Goal: Information Seeking & Learning: Learn about a topic

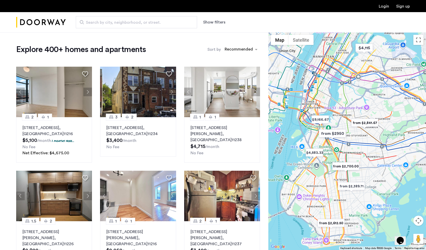
click at [210, 22] on button "Show filters" at bounding box center [214, 22] width 22 height 6
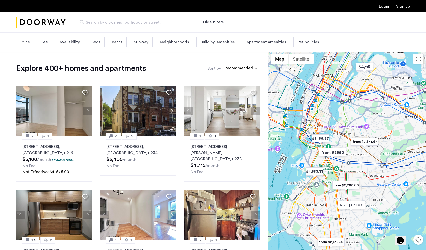
click at [26, 40] on span "Price" at bounding box center [24, 42] width 9 height 6
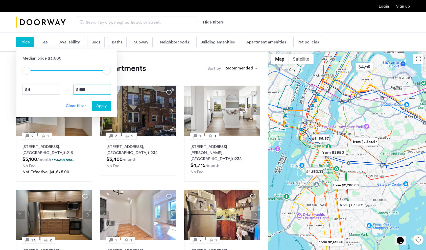
click at [94, 90] on input "****" at bounding box center [91, 90] width 37 height 10
click at [92, 89] on input "****" at bounding box center [91, 90] width 37 height 10
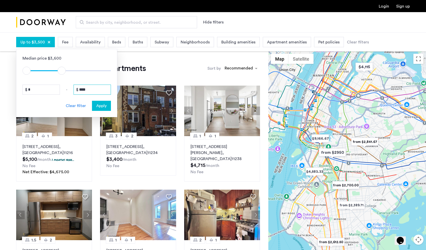
type input "****"
click at [104, 100] on div "Median price $3,600 $1 $8000 $1 $3501 $1 - $1 * - **** Clear filter Apply" at bounding box center [66, 83] width 101 height 68
click at [104, 102] on button "Apply" at bounding box center [101, 106] width 19 height 10
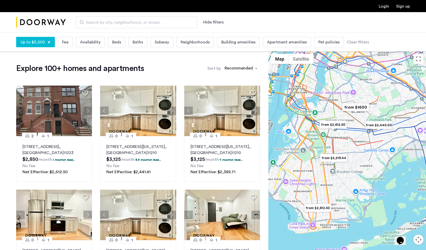
click at [113, 42] on span "Beds" at bounding box center [116, 42] width 9 height 6
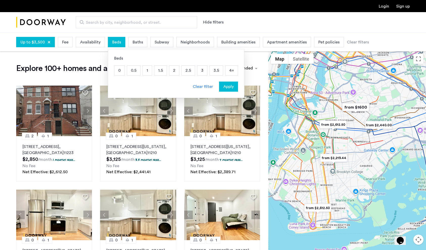
click at [173, 70] on p "2" at bounding box center [174, 71] width 10 height 10
click at [185, 71] on p "2.5" at bounding box center [188, 71] width 13 height 10
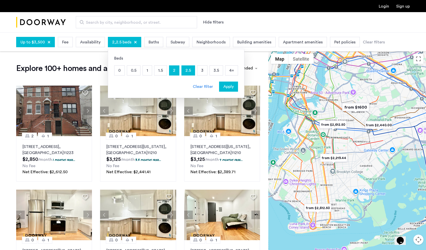
click at [197, 70] on p "3" at bounding box center [202, 71] width 10 height 10
click at [219, 85] on button "Apply" at bounding box center [228, 87] width 19 height 10
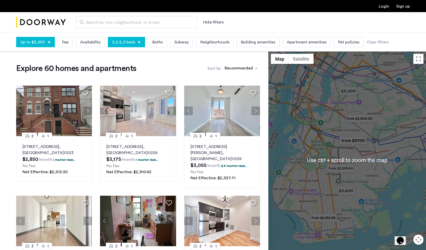
click at [416, 237] on button "Map camera controls" at bounding box center [418, 240] width 10 height 10
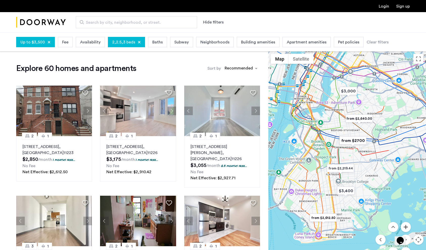
click at [407, 227] on button "Zoom in" at bounding box center [406, 227] width 10 height 10
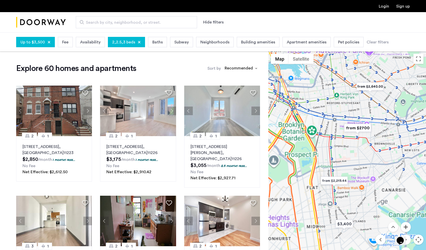
click at [407, 227] on button "Zoom in" at bounding box center [406, 227] width 10 height 10
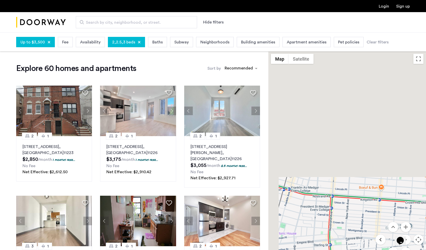
drag, startPoint x: 332, startPoint y: 95, endPoint x: 385, endPoint y: 240, distance: 154.9
click at [385, 240] on div "$3,400 $3,000 from $2,612.50 from $2,219.44 from $2,640.00 from $2700 Use ctrl …" at bounding box center [347, 160] width 158 height 218
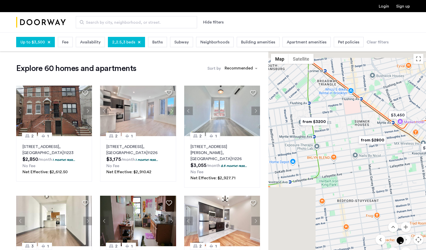
drag, startPoint x: 371, startPoint y: 123, endPoint x: 343, endPoint y: 219, distance: 99.7
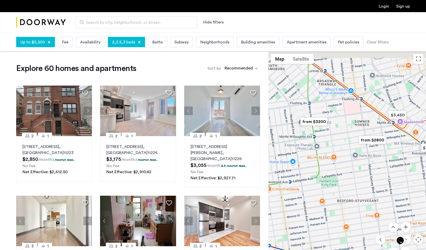
click at [343, 219] on div at bounding box center [347, 160] width 158 height 218
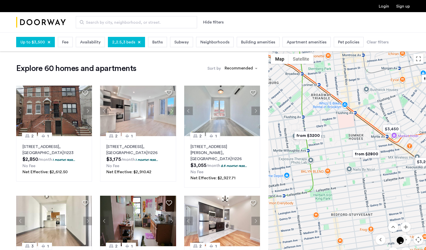
drag, startPoint x: 377, startPoint y: 108, endPoint x: 344, endPoint y: 155, distance: 57.4
click at [344, 155] on div at bounding box center [347, 160] width 158 height 218
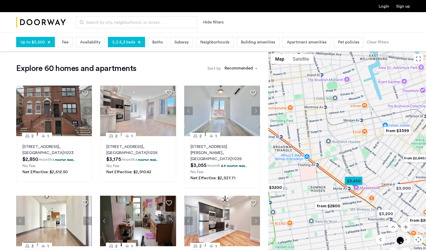
click at [396, 131] on img "from $3399" at bounding box center [397, 130] width 31 height 11
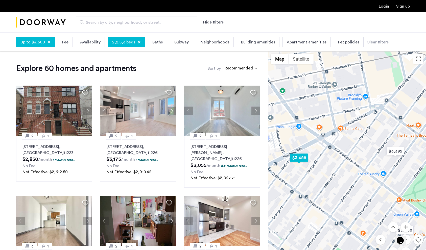
click at [299, 159] on img "$3,488" at bounding box center [298, 157] width 21 height 11
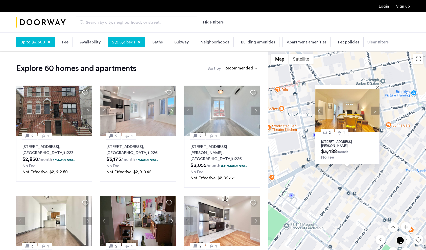
click at [371, 111] on button "Next apartment" at bounding box center [375, 111] width 9 height 9
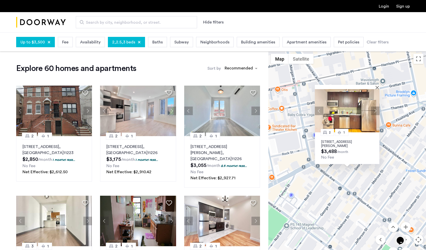
click at [374, 112] on button "Next apartment" at bounding box center [375, 111] width 9 height 9
click at [374, 111] on button "Next apartment" at bounding box center [375, 111] width 9 height 9
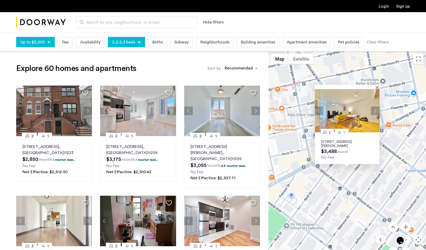
click at [375, 108] on button "Next apartment" at bounding box center [375, 111] width 9 height 9
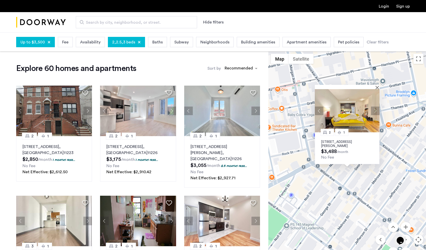
click at [375, 108] on button "Next apartment" at bounding box center [375, 111] width 9 height 9
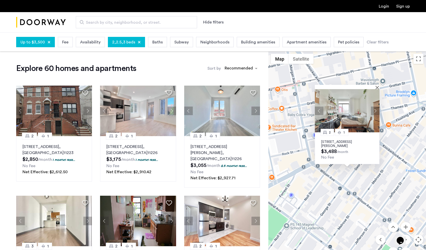
click at [375, 108] on button "Next apartment" at bounding box center [375, 111] width 9 height 9
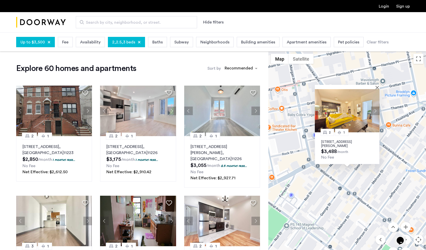
click at [375, 108] on button "Next apartment" at bounding box center [375, 111] width 9 height 9
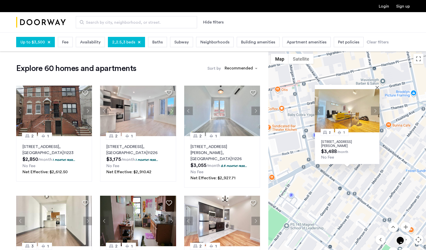
click at [375, 108] on button "Next apartment" at bounding box center [375, 111] width 9 height 9
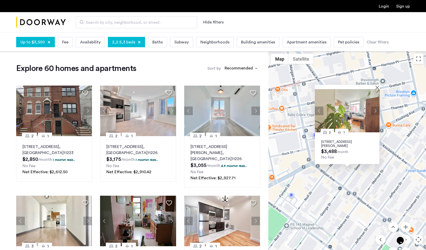
click at [375, 108] on button "Next apartment" at bounding box center [375, 111] width 9 height 9
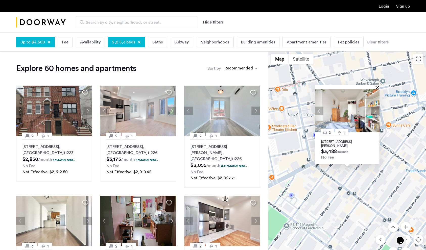
click at [376, 88] on button "Close" at bounding box center [378, 88] width 4 height 4
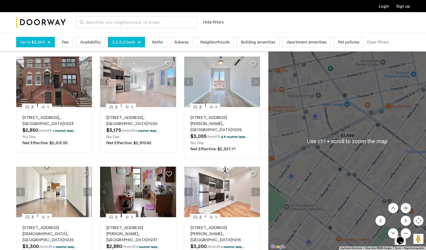
scroll to position [51, 0]
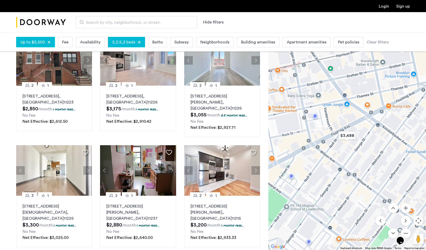
click at [409, 232] on div "Opens Chat This icon Opens the chat window." at bounding box center [403, 232] width 12 height 0
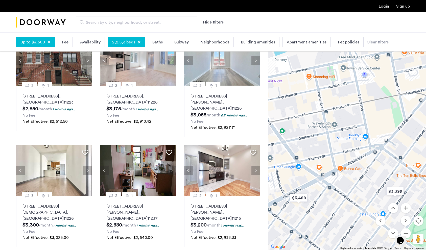
drag, startPoint x: 355, startPoint y: 148, endPoint x: 289, endPoint y: 203, distance: 86.6
click at [286, 205] on div at bounding box center [347, 141] width 158 height 218
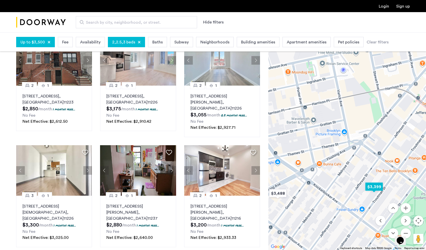
click at [375, 188] on img "$3,399" at bounding box center [373, 186] width 21 height 11
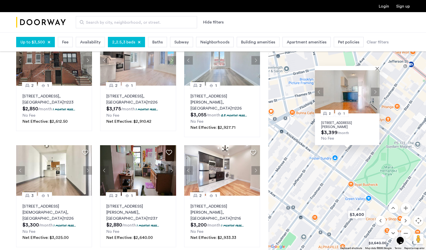
click at [375, 91] on button "Next apartment" at bounding box center [375, 92] width 9 height 9
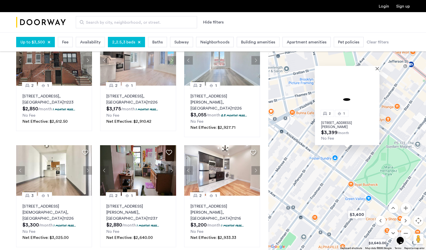
click at [375, 91] on img at bounding box center [347, 91] width 65 height 43
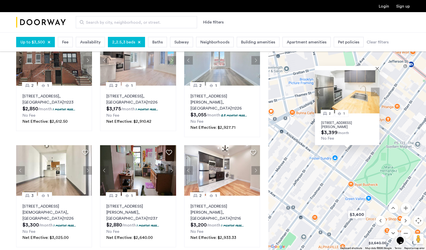
click at [373, 92] on button "Next apartment" at bounding box center [375, 92] width 9 height 9
click at [374, 92] on button "Next apartment" at bounding box center [375, 92] width 9 height 9
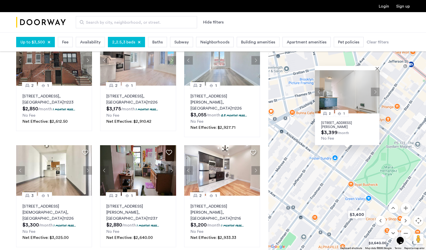
click at [374, 92] on button "Next apartment" at bounding box center [375, 92] width 9 height 9
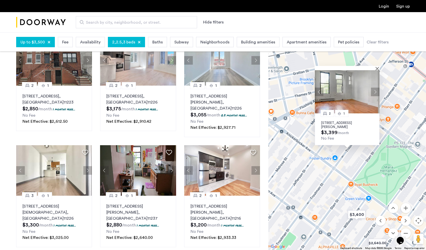
drag, startPoint x: 340, startPoint y: 124, endPoint x: 329, endPoint y: 128, distance: 12.5
click at [329, 132] on span "$3,399" at bounding box center [329, 132] width 16 height 5
click at [331, 122] on p "297 Troutman Street, Unit 4L, Brooklyn, NY 11237" at bounding box center [347, 125] width 52 height 8
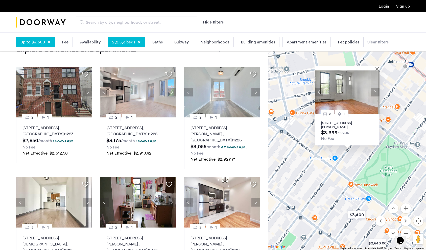
scroll to position [0, 0]
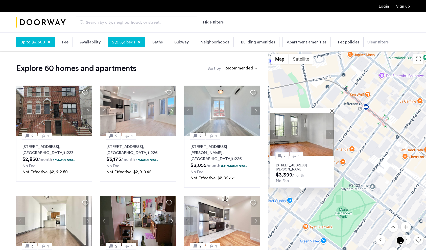
drag, startPoint x: 366, startPoint y: 73, endPoint x: 321, endPoint y: 98, distance: 51.8
click at [321, 98] on div "2 1 297 Troutman Street, Unit 4L, Brooklyn, NY 11237 $3,399 /month No Fee" at bounding box center [347, 160] width 158 height 218
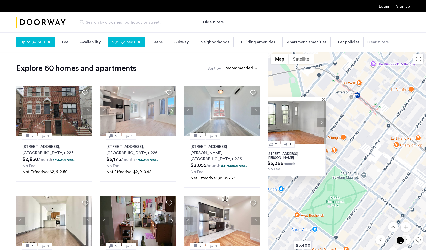
drag, startPoint x: 384, startPoint y: 184, endPoint x: 406, endPoint y: 201, distance: 27.7
click at [388, 145] on div "2 1 297 Troutman Street, Unit 4L, Brooklyn, NY 11237 $3,399 /month No Fee" at bounding box center [347, 160] width 158 height 218
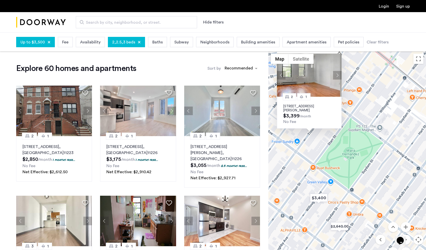
click at [409, 232] on div "Opens Chat This icon Opens the chat window." at bounding box center [403, 232] width 12 height 0
click at [406, 242] on button "Opens Chat This icon Opens the chat window." at bounding box center [400, 240] width 11 height 9
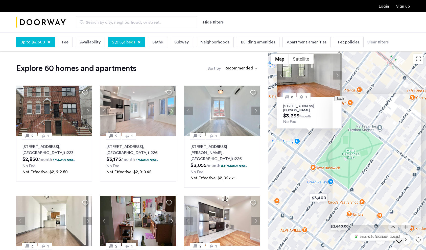
drag, startPoint x: 404, startPoint y: 78, endPoint x: 402, endPoint y: 83, distance: 6.4
click at [404, 80] on div "2 1 297 Troutman Street, Unit 4L, Brooklyn, NY 11237 $3,399 /month No Fee" at bounding box center [347, 160] width 158 height 218
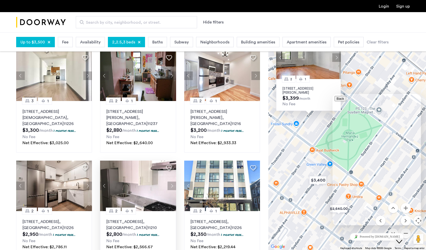
scroll to position [76, 0]
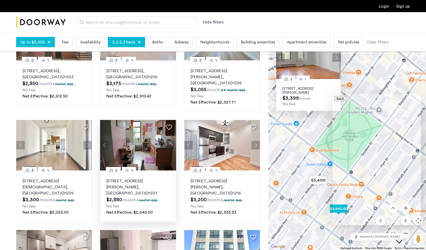
click at [171, 141] on button "Next apartment" at bounding box center [171, 145] width 9 height 9
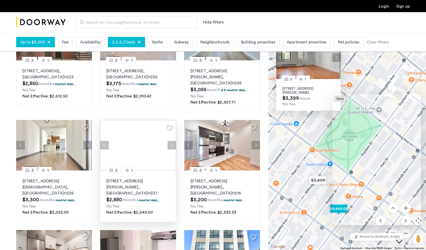
click at [170, 139] on div at bounding box center [138, 145] width 76 height 51
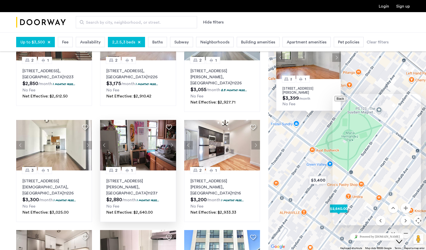
click at [169, 141] on button "Next apartment" at bounding box center [171, 145] width 9 height 9
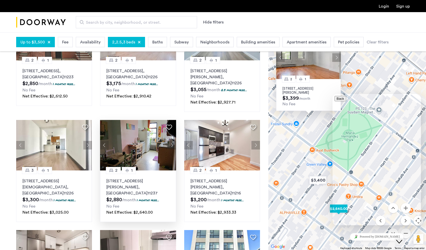
click at [170, 141] on button "Next apartment" at bounding box center [171, 145] width 9 height 9
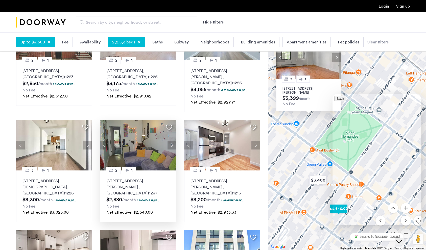
click at [171, 141] on button "Next apartment" at bounding box center [171, 145] width 9 height 9
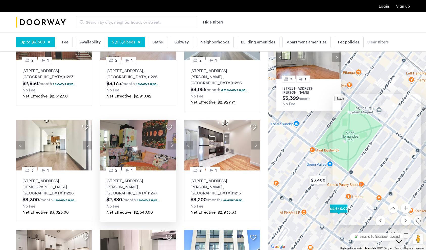
click at [171, 141] on button "Next apartment" at bounding box center [171, 145] width 9 height 9
click at [402, 239] on icon "Close Chat This icon closes the chat window." at bounding box center [399, 242] width 6 height 6
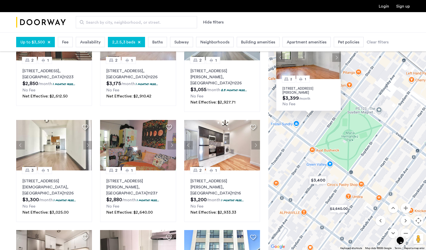
click at [409, 232] on div "Opens Chat This icon Opens the chat window." at bounding box center [403, 232] width 12 height 0
drag, startPoint x: 312, startPoint y: 104, endPoint x: 308, endPoint y: 164, distance: 60.0
click at [308, 164] on div "2 1 297 Troutman Street, Unit 4L, Brooklyn, NY 11237 $3,399 /month No Fee" at bounding box center [347, 141] width 158 height 218
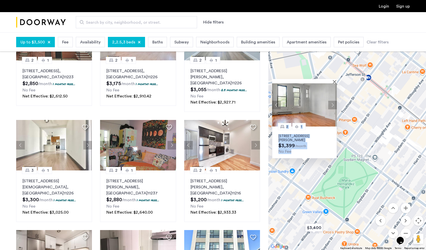
drag, startPoint x: 320, startPoint y: 147, endPoint x: 316, endPoint y: 195, distance: 48.4
click at [316, 195] on div "2 1 297 Troutman Street, Unit 4L, Brooklyn, NY 11237 $3,399 /month No Fee" at bounding box center [347, 141] width 158 height 218
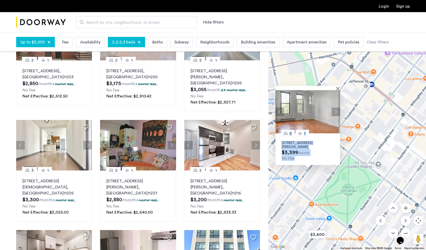
click at [333, 107] on img at bounding box center [307, 111] width 65 height 43
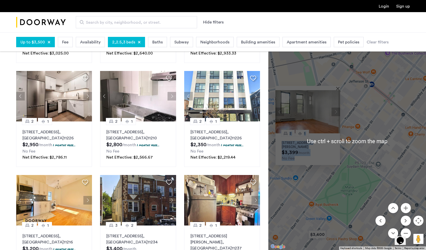
scroll to position [202, 0]
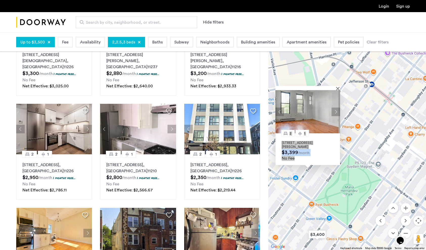
click at [409, 232] on div "Opens Chat This icon Opens the chat window." at bounding box center [403, 232] width 12 height 0
click at [335, 109] on button "Next apartment" at bounding box center [335, 112] width 9 height 9
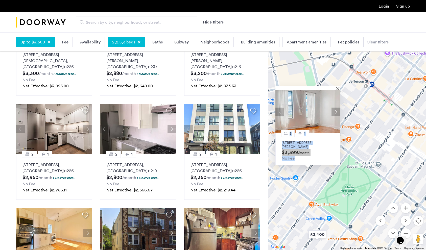
click at [335, 109] on button "Next apartment" at bounding box center [335, 112] width 9 height 9
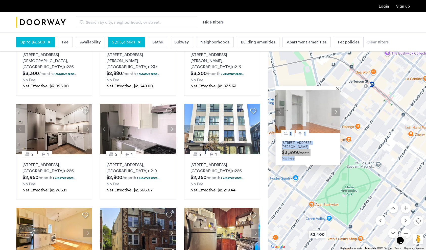
click at [335, 109] on button "Next apartment" at bounding box center [335, 112] width 9 height 9
click at [339, 86] on div "2 1 297 Troutman Street, Unit 4L, Brooklyn, NY 11237 $3,399 /month No Fee" at bounding box center [347, 141] width 158 height 218
click at [339, 87] on button "Close" at bounding box center [339, 89] width 4 height 4
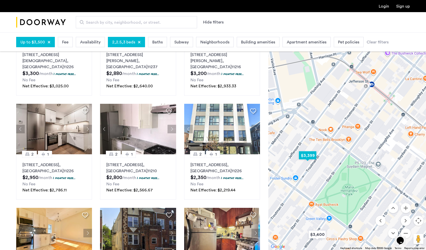
click at [310, 155] on img "$3,399" at bounding box center [307, 155] width 21 height 11
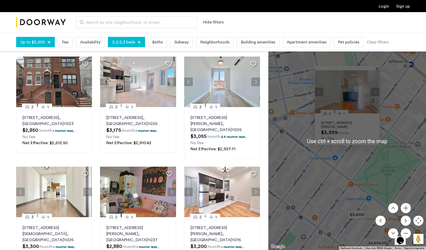
scroll to position [51, 0]
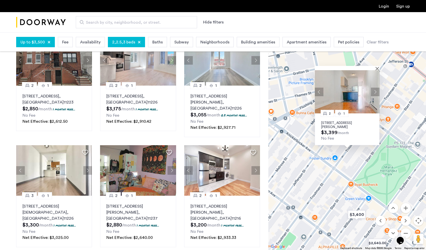
click at [409, 232] on div "Opens Chat This icon Opens the chat window." at bounding box center [403, 232] width 12 height 0
click at [391, 232] on button "Move down" at bounding box center [393, 233] width 10 height 10
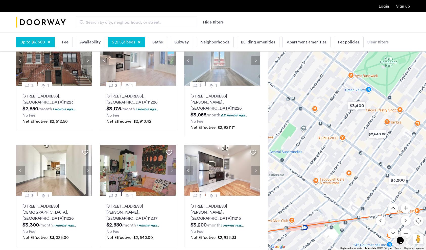
click at [396, 210] on button "Move up" at bounding box center [393, 208] width 10 height 10
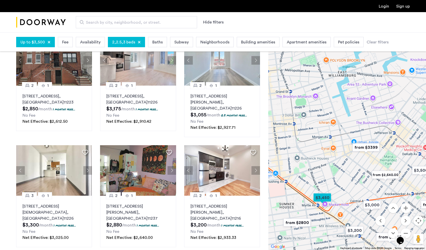
drag, startPoint x: 342, startPoint y: 189, endPoint x: 348, endPoint y: 179, distance: 11.8
click at [348, 179] on div at bounding box center [347, 141] width 158 height 218
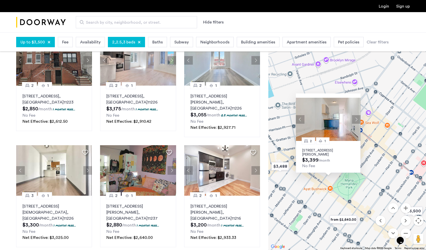
drag, startPoint x: 402, startPoint y: 177, endPoint x: 351, endPoint y: 195, distance: 54.3
click at [351, 195] on div "2 1 297 Troutman Street, Unit 4L, Brooklyn, NY 11237 $3,399 /month No Fee" at bounding box center [347, 141] width 158 height 218
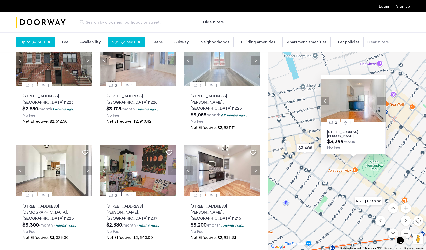
drag, startPoint x: 376, startPoint y: 146, endPoint x: 444, endPoint y: 112, distance: 75.9
click at [426, 112] on html "Login Sign up Search by city, neighborhood, or street. Hide filters Up to $3,50…" at bounding box center [213, 74] width 426 height 250
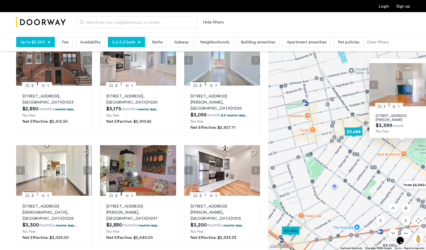
click at [351, 133] on img "$3,488" at bounding box center [353, 131] width 21 height 11
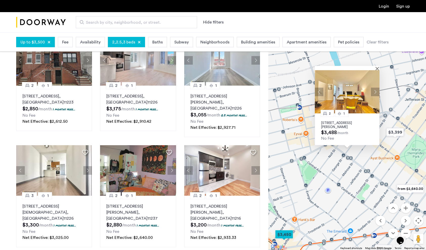
click at [374, 89] on button "Next apartment" at bounding box center [375, 92] width 9 height 9
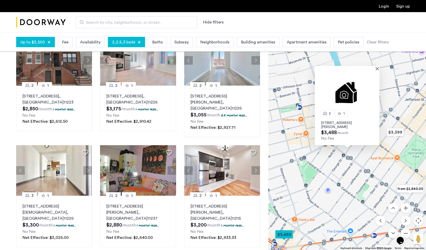
click at [374, 89] on img at bounding box center [347, 91] width 65 height 43
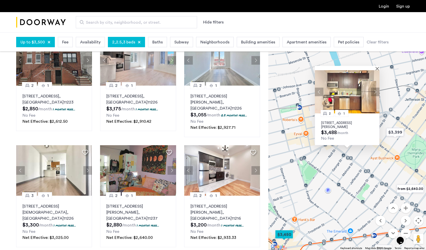
click at [375, 67] on div at bounding box center [345, 68] width 61 height 4
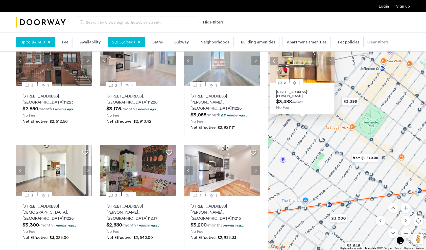
drag, startPoint x: 400, startPoint y: 162, endPoint x: 358, endPoint y: 137, distance: 49.4
click at [357, 130] on div "2 1 184 Noll Street, Unit 2A, Brooklyn, NY 11237 $3,488 /month No Fee" at bounding box center [347, 141] width 158 height 218
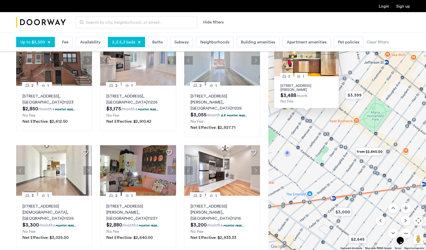
click at [378, 152] on img "from $2,640.00" at bounding box center [369, 151] width 31 height 11
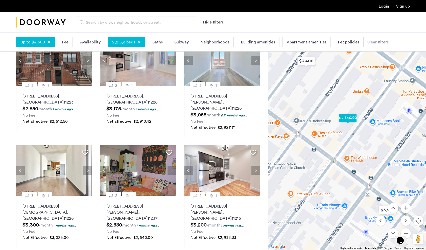
click at [346, 118] on img "$2,640.00" at bounding box center [347, 117] width 21 height 11
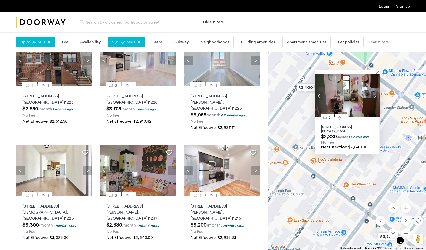
click at [375, 92] on button "Next apartment" at bounding box center [375, 96] width 9 height 9
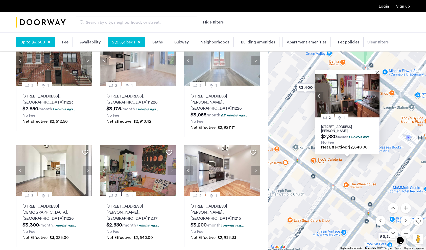
click at [375, 92] on button "Next apartment" at bounding box center [375, 96] width 9 height 9
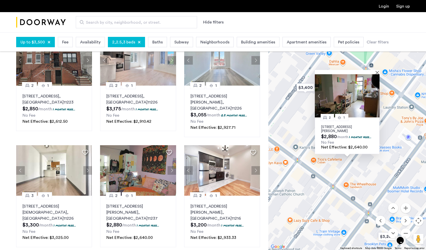
click at [375, 92] on button "Next apartment" at bounding box center [375, 96] width 9 height 9
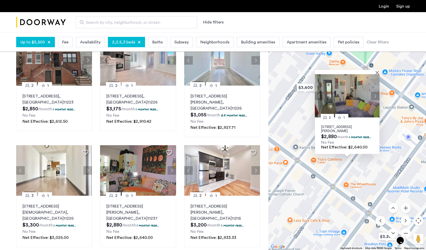
click at [375, 92] on button "Next apartment" at bounding box center [375, 96] width 9 height 9
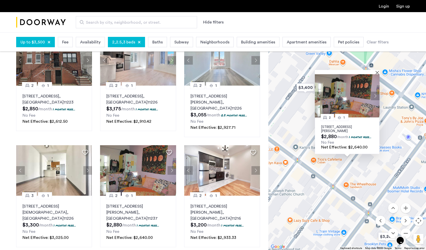
click at [375, 92] on button "Next apartment" at bounding box center [375, 96] width 9 height 9
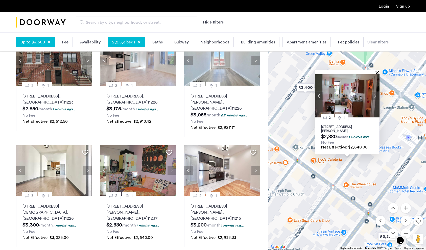
click at [376, 71] on button "Close" at bounding box center [378, 73] width 4 height 4
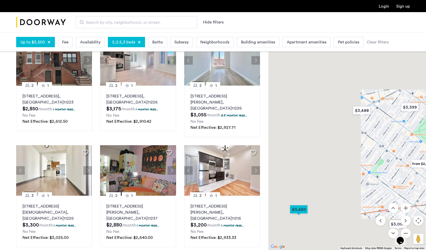
drag, startPoint x: 292, startPoint y: 115, endPoint x: 402, endPoint y: 159, distance: 117.7
click at [401, 159] on div at bounding box center [347, 141] width 158 height 218
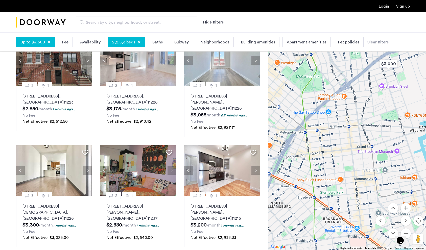
drag, startPoint x: 308, startPoint y: 132, endPoint x: 397, endPoint y: 213, distance: 120.5
click at [397, 213] on div "$3,400 $3,000 $2,566.67 $3,299 $3,000 $3,200 $3,000 $3,200 $3,450 $3,500 $3,000…" at bounding box center [347, 141] width 158 height 218
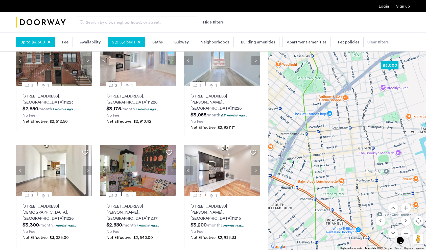
click at [391, 66] on img "$3,000" at bounding box center [389, 65] width 21 height 11
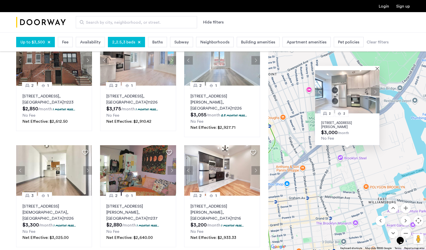
click at [377, 71] on img at bounding box center [347, 91] width 65 height 43
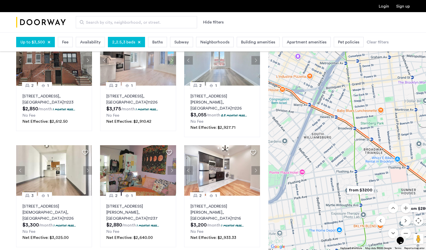
drag, startPoint x: 335, startPoint y: 157, endPoint x: 416, endPoint y: 16, distance: 162.6
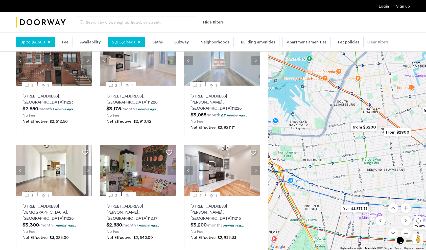
drag, startPoint x: 362, startPoint y: 204, endPoint x: 362, endPoint y: 142, distance: 61.6
click at [362, 142] on div "2 2 83 Beadel Street, Unit 2F, Brooklyn, NY 11222 $3,000 /month No Fee" at bounding box center [347, 141] width 158 height 218
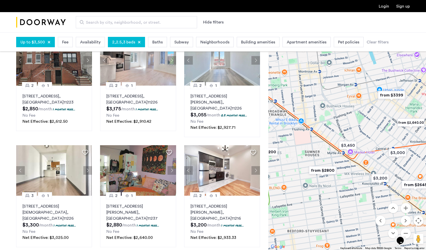
drag, startPoint x: 413, startPoint y: 103, endPoint x: 308, endPoint y: 175, distance: 127.1
click at [308, 174] on img "from $2800" at bounding box center [322, 170] width 31 height 11
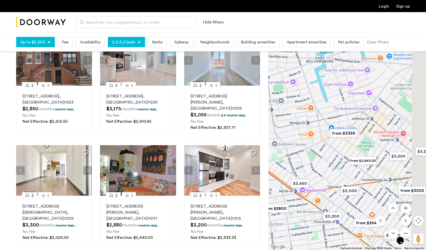
drag, startPoint x: 394, startPoint y: 127, endPoint x: 355, endPoint y: 164, distance: 54.0
click at [352, 160] on div "To navigate, press the arrow keys. 2 2 83 Beadel Street, Unit 2F, Brooklyn, NY …" at bounding box center [347, 141] width 158 height 218
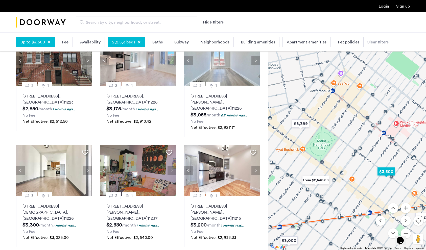
click at [383, 172] on img "$3,500" at bounding box center [385, 171] width 21 height 11
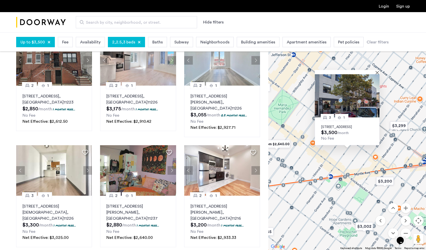
click at [276, 145] on img "from $2,640.00" at bounding box center [276, 143] width 31 height 11
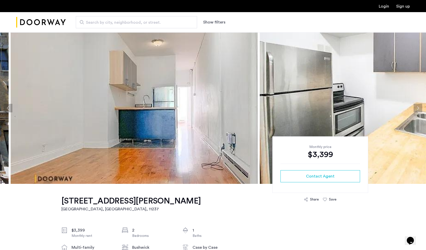
drag, startPoint x: 233, startPoint y: 116, endPoint x: 37, endPoint y: 129, distance: 196.1
click at [37, 129] on img at bounding box center [134, 108] width 247 height 152
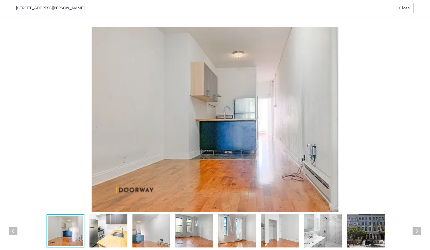
click at [197, 232] on img at bounding box center [194, 230] width 38 height 33
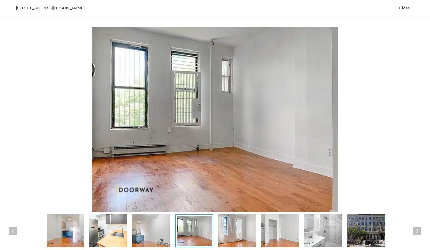
click at [237, 233] on img at bounding box center [237, 230] width 38 height 33
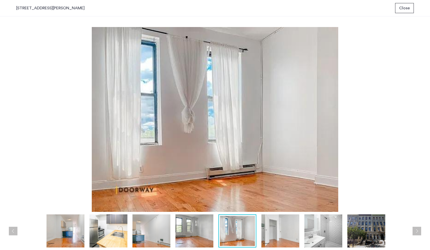
click at [281, 230] on img at bounding box center [280, 230] width 38 height 33
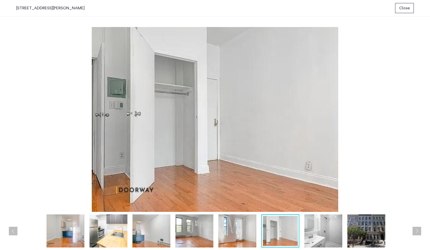
drag, startPoint x: 320, startPoint y: 232, endPoint x: 362, endPoint y: 230, distance: 42.0
click at [320, 232] on img at bounding box center [323, 230] width 38 height 33
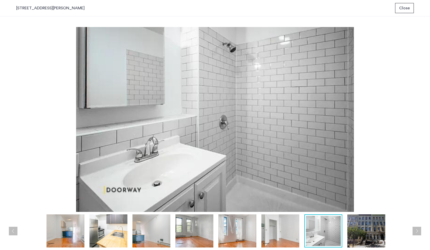
click at [363, 230] on img at bounding box center [366, 230] width 38 height 33
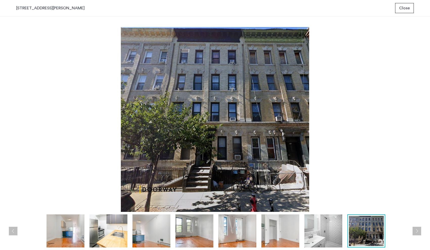
click at [339, 243] on img at bounding box center [323, 230] width 38 height 33
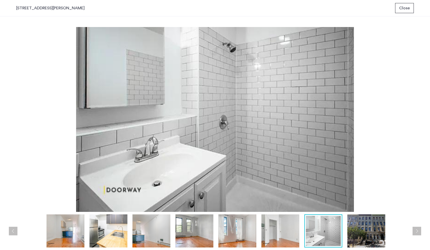
click at [285, 234] on img at bounding box center [280, 230] width 38 height 33
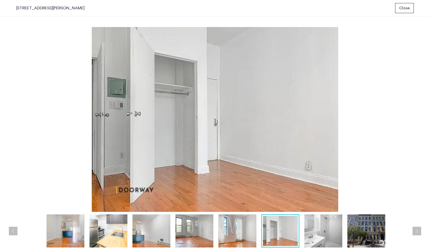
click at [245, 228] on img at bounding box center [237, 230] width 38 height 33
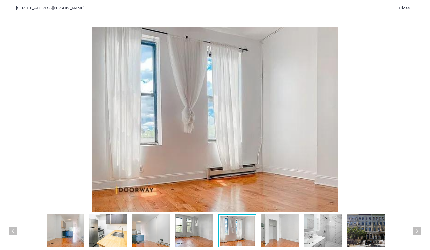
click at [399, 10] on span "Close" at bounding box center [404, 8] width 11 height 6
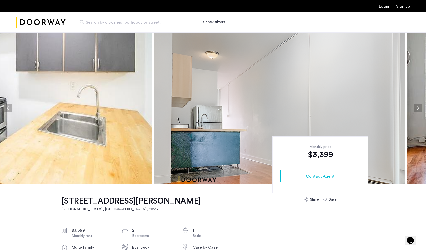
drag, startPoint x: 331, startPoint y: 95, endPoint x: 120, endPoint y: 121, distance: 213.0
click at [120, 121] on img at bounding box center [26, 108] width 251 height 152
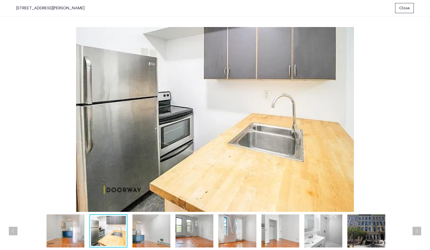
click at [218, 243] on img at bounding box center [237, 230] width 38 height 33
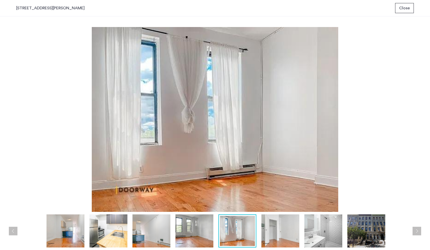
click at [157, 235] on img at bounding box center [151, 230] width 38 height 33
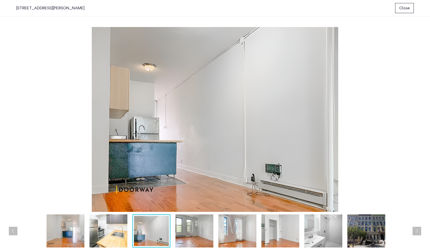
drag, startPoint x: 201, startPoint y: 232, endPoint x: 231, endPoint y: 231, distance: 30.8
click at [201, 232] on img at bounding box center [194, 230] width 38 height 33
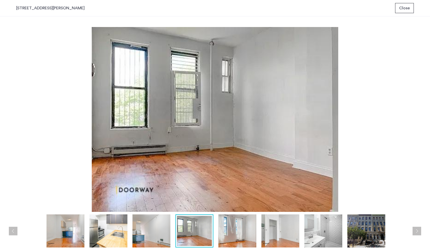
click at [238, 230] on img at bounding box center [237, 230] width 38 height 33
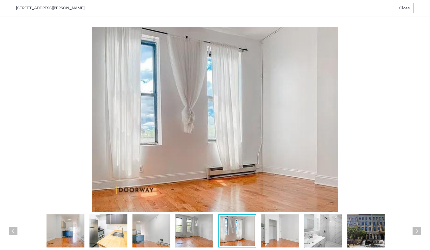
click at [276, 234] on img at bounding box center [280, 230] width 38 height 33
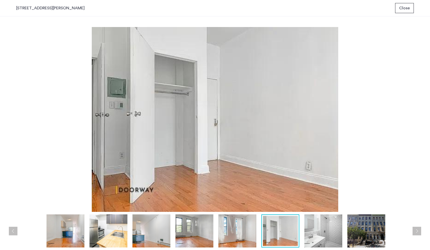
click at [309, 235] on img at bounding box center [323, 230] width 38 height 33
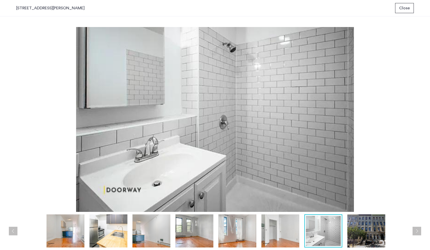
click at [352, 242] on img at bounding box center [366, 230] width 38 height 33
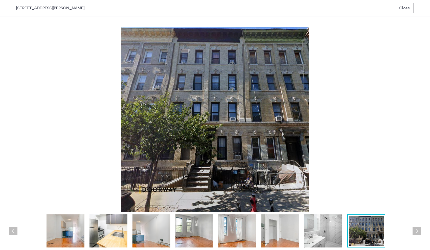
click at [400, 5] on span "Close" at bounding box center [404, 8] width 11 height 6
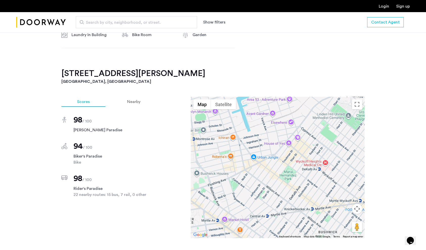
scroll to position [429, 0]
